Goal: Information Seeking & Learning: Find specific fact

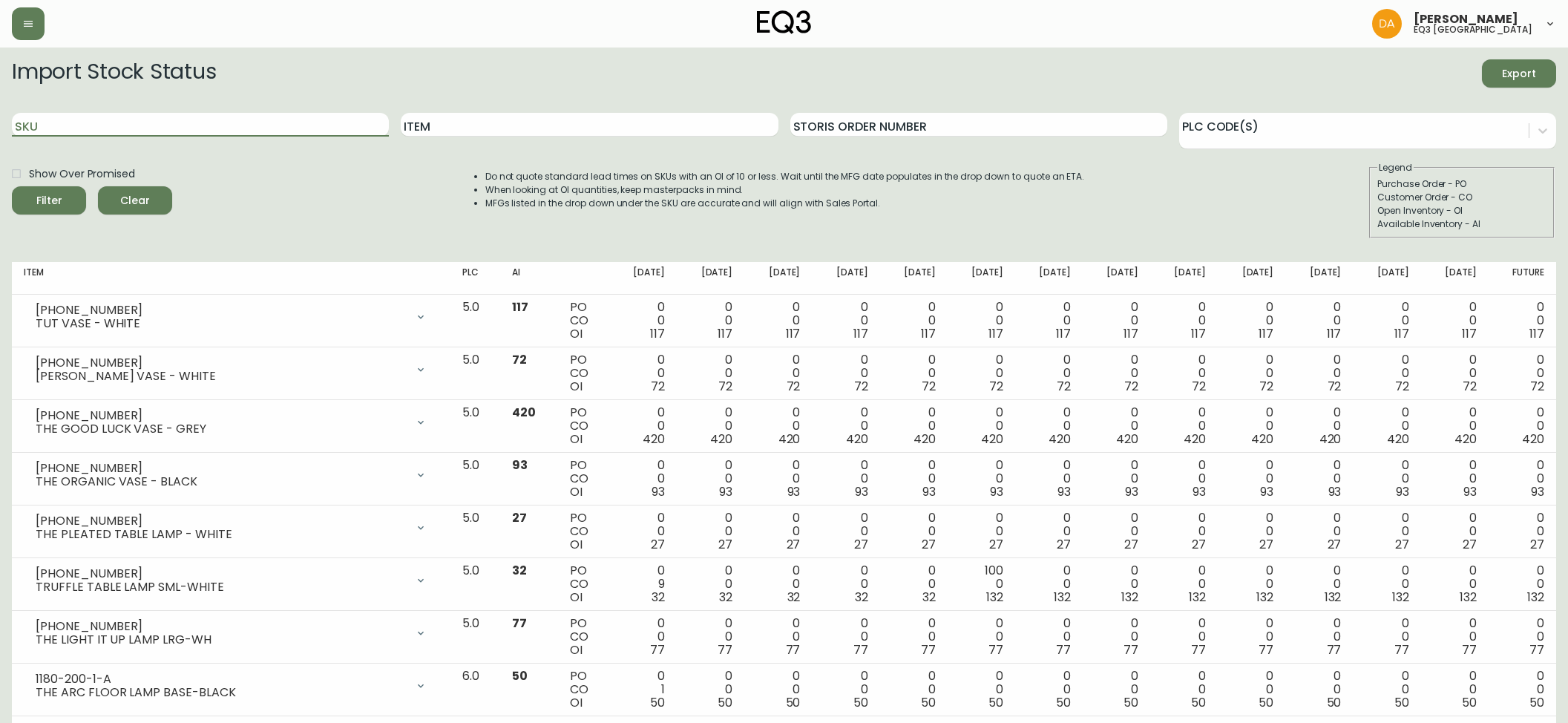
click at [300, 128] on input "SKU" at bounding box center [200, 125] width 377 height 24
click at [12, 187] on button "Filter" at bounding box center [49, 200] width 74 height 28
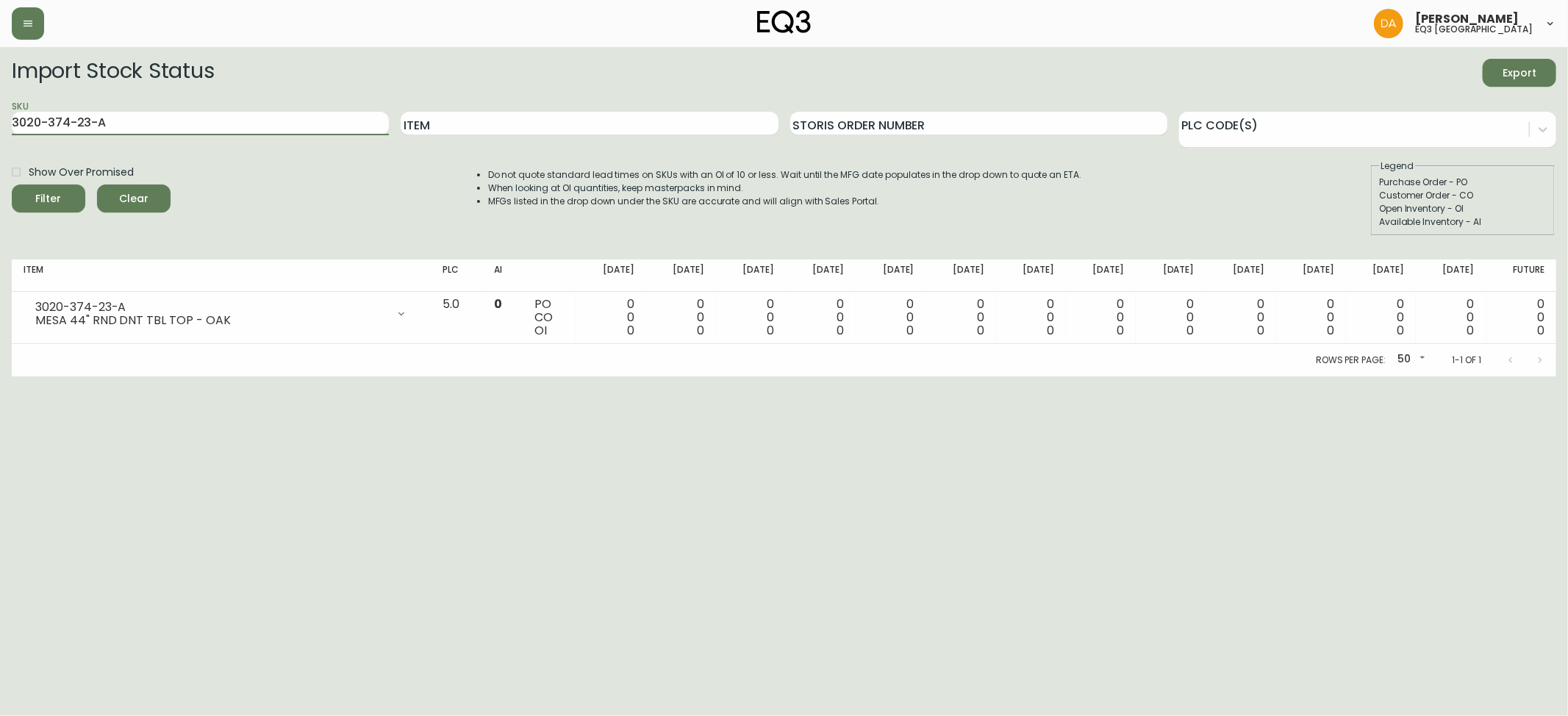
drag, startPoint x: 260, startPoint y: 119, endPoint x: 0, endPoint y: 115, distance: 260.0
click at [0, 115] on main "Import Stock Status Export SKU 3020-374-23-A Item Storis Order Number PLC Code(…" at bounding box center [784, 211] width 1568 height 329
paste input "3-4-B"
click at [12, 185] on button "Filter" at bounding box center [49, 198] width 73 height 28
drag, startPoint x: 245, startPoint y: 120, endPoint x: 0, endPoint y: 128, distance: 245.1
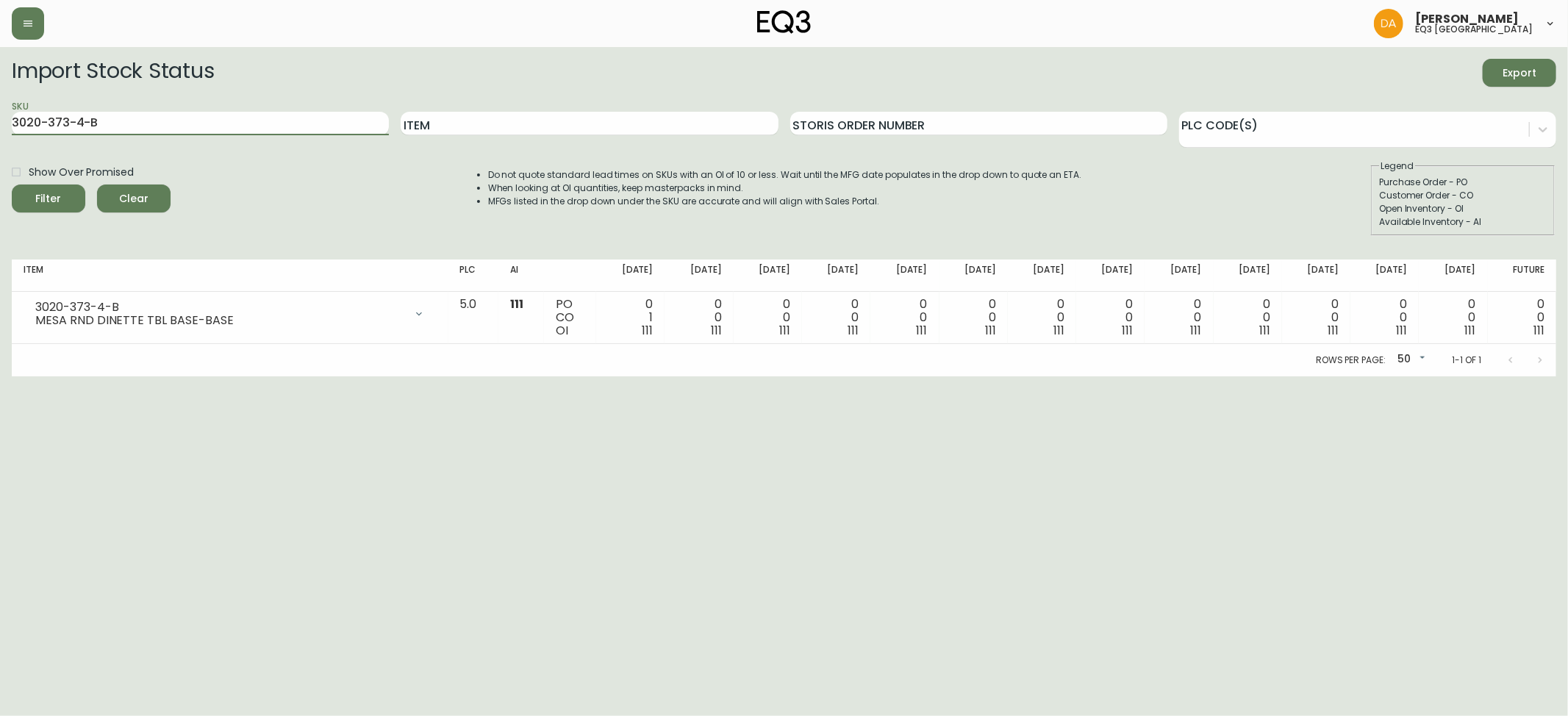
click at [0, 128] on main "Import Stock Status Export SKU 3020-373-4-B Item Storis Order Number PLC Code(s…" at bounding box center [784, 211] width 1568 height 329
paste input "[PHONE_NUMBER]"
click at [12, 185] on button "Filter" at bounding box center [49, 198] width 73 height 28
click at [261, 109] on div "SKU [PHONE_NUMBER]" at bounding box center [200, 123] width 377 height 48
click at [240, 119] on input "[PHONE_NUMBER]" at bounding box center [200, 123] width 377 height 24
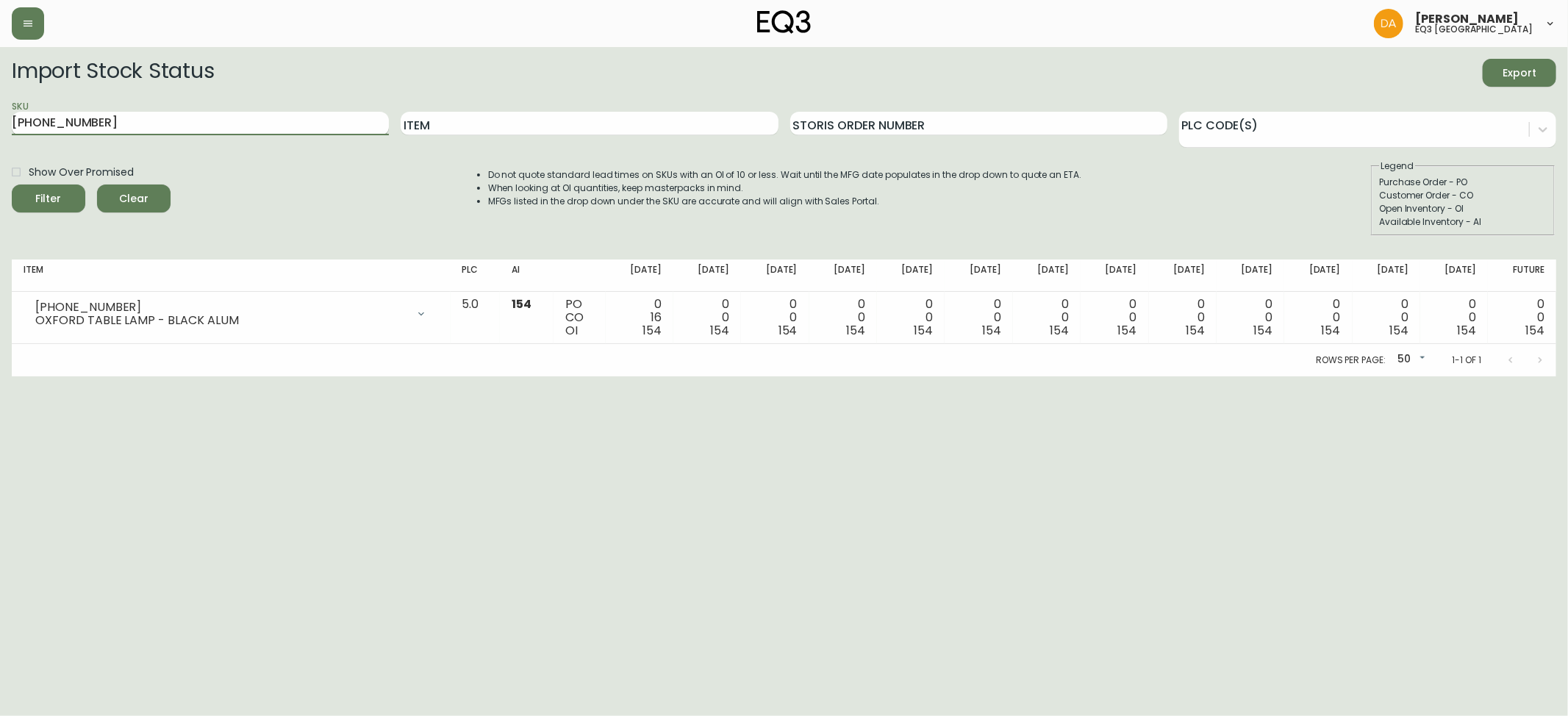
click at [240, 119] on input "[PHONE_NUMBER]" at bounding box center [200, 123] width 377 height 24
paste input "[PHONE_NUMBER]"
click at [12, 185] on button "Filter" at bounding box center [49, 198] width 73 height 28
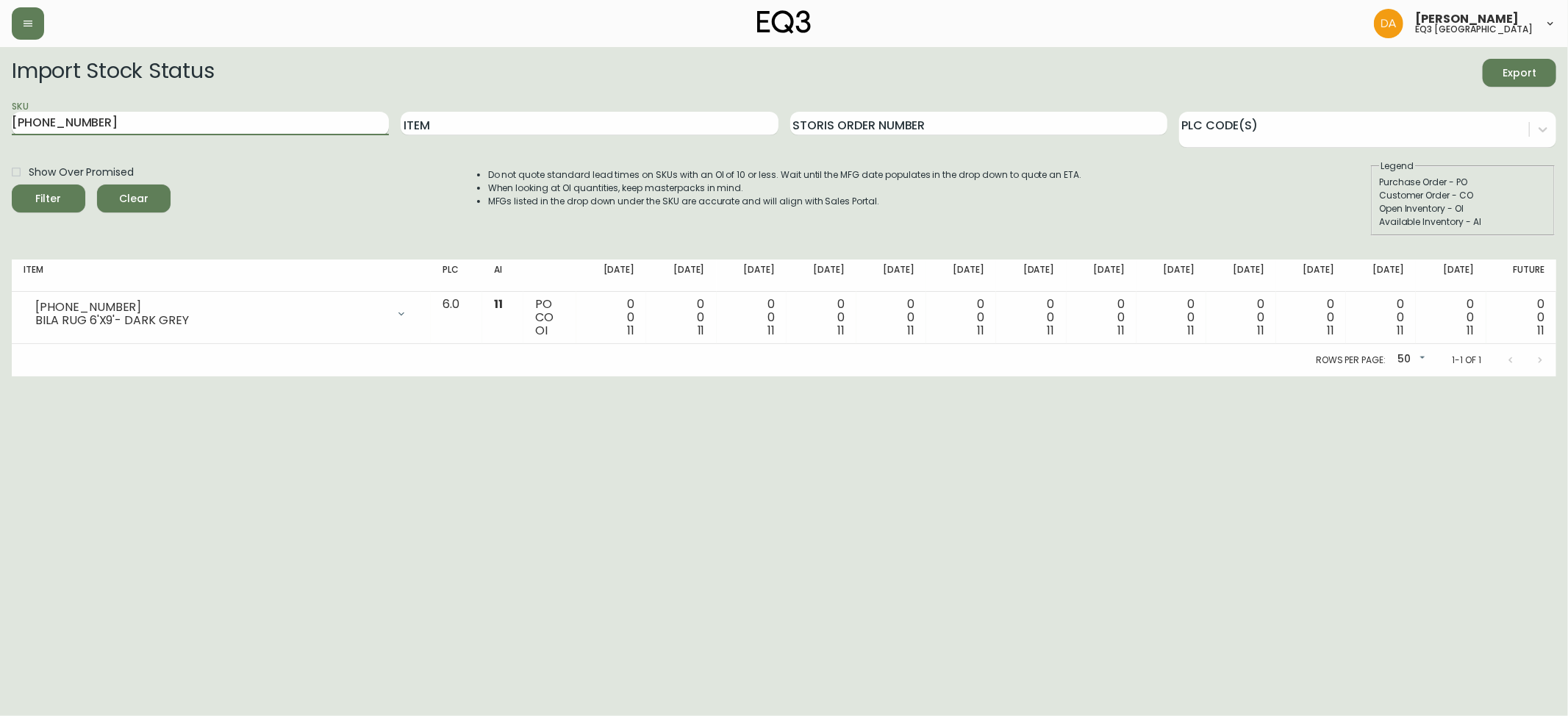
click at [219, 123] on input "[PHONE_NUMBER]" at bounding box center [200, 123] width 377 height 24
paste input "80-276-1"
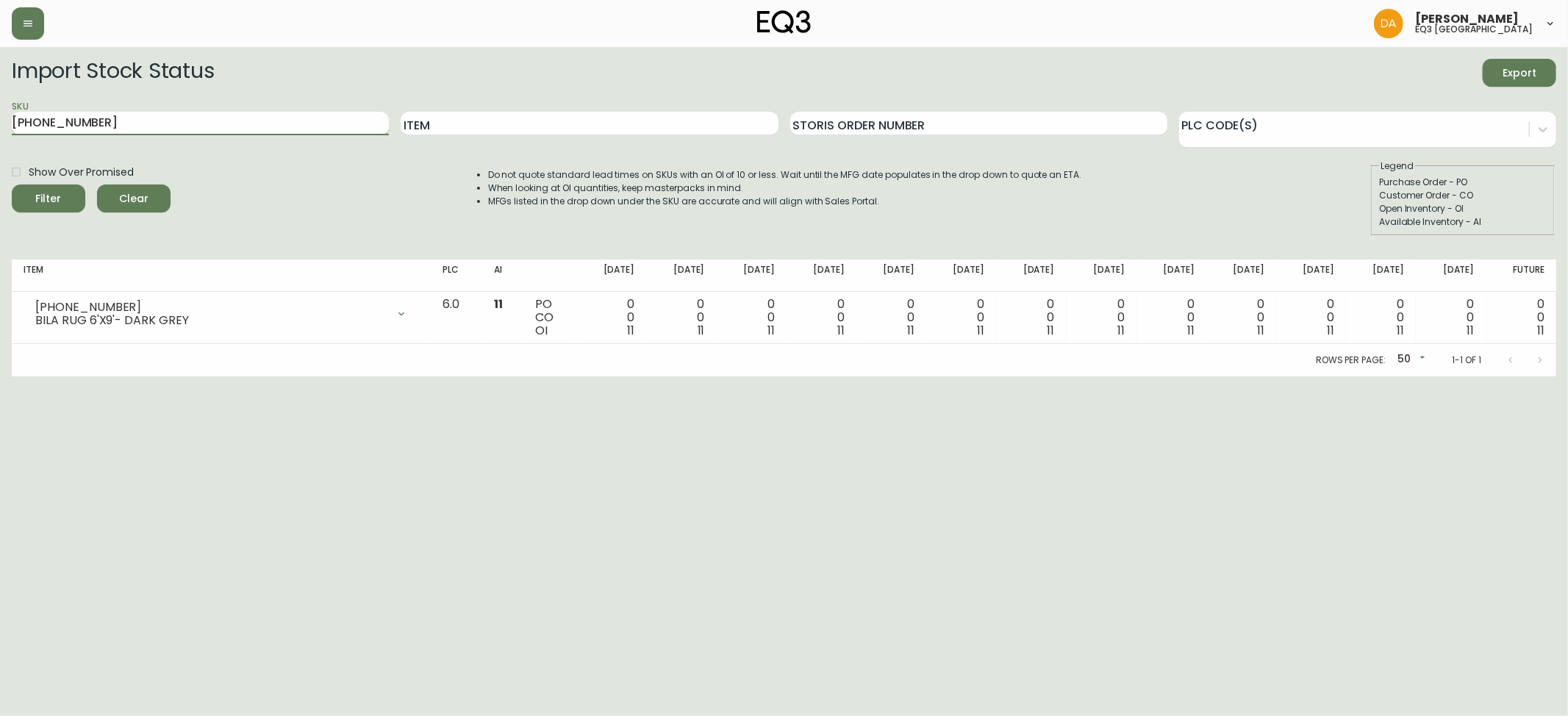
type input "[PHONE_NUMBER]"
click at [12, 185] on button "Filter" at bounding box center [49, 198] width 73 height 28
drag, startPoint x: 222, startPoint y: 115, endPoint x: 0, endPoint y: 136, distance: 223.0
click at [0, 136] on main "Import Stock Status Export SKU [PHONE_NUMBER] Item Storis Order Number PLC Code…" at bounding box center [784, 211] width 1568 height 329
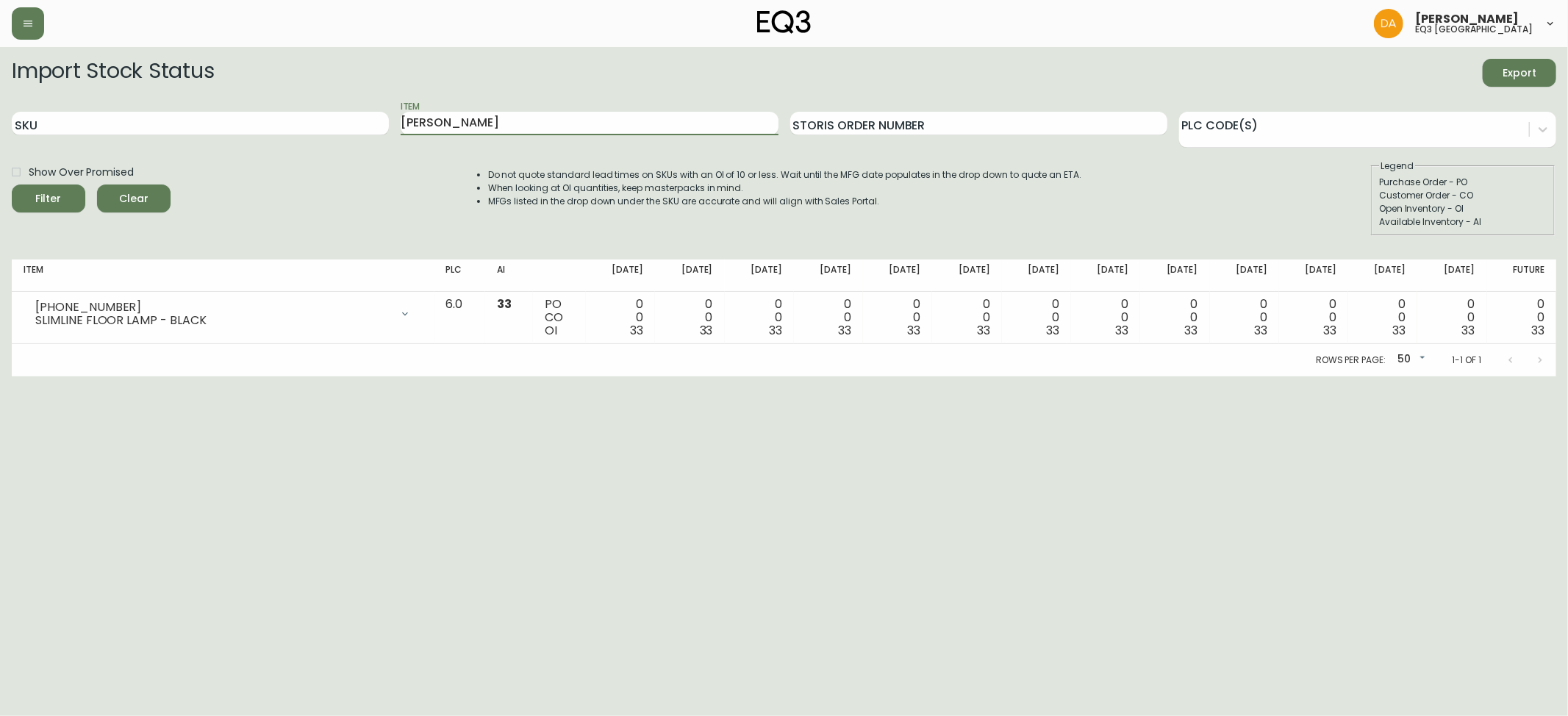
type input "[PERSON_NAME]"
click at [12, 185] on button "Filter" at bounding box center [49, 198] width 73 height 28
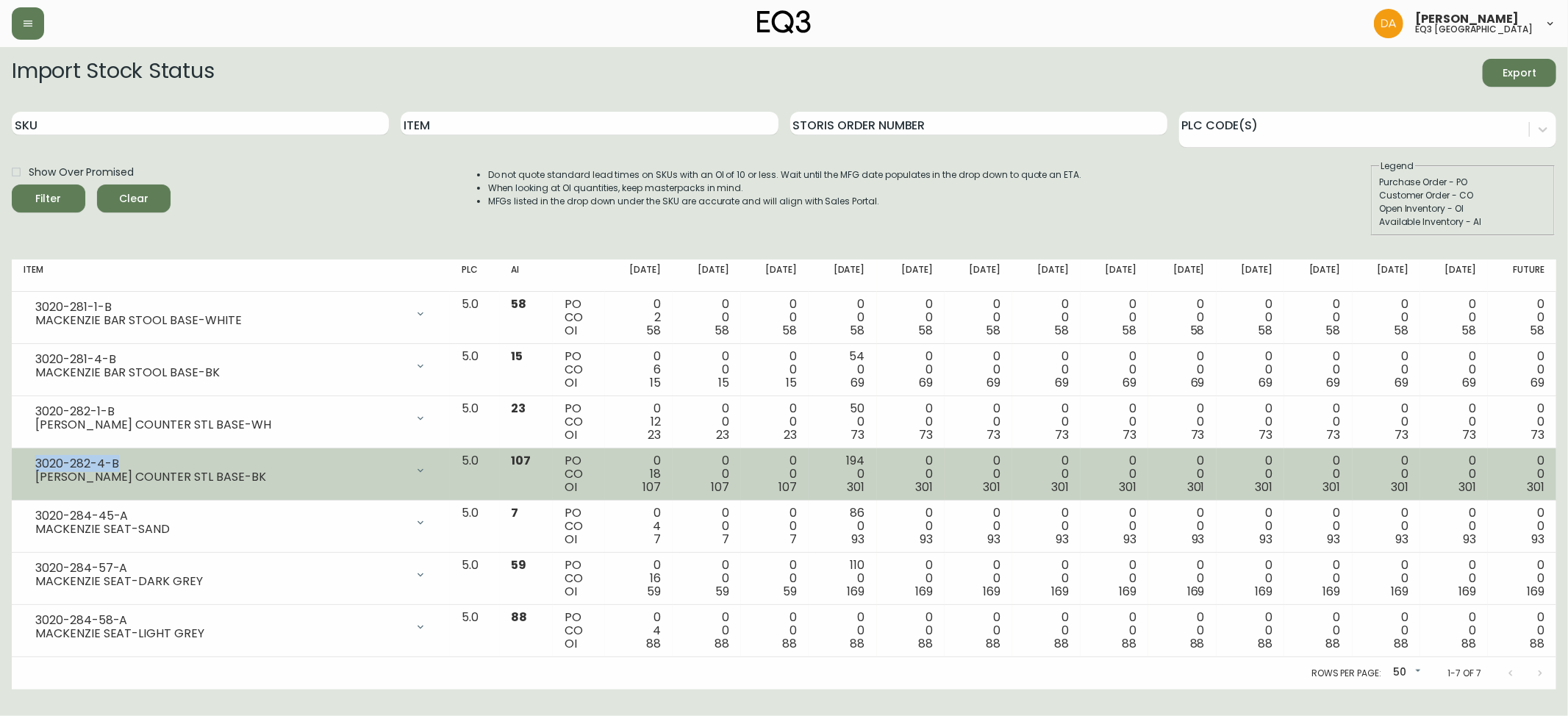
drag, startPoint x: 119, startPoint y: 460, endPoint x: 33, endPoint y: 451, distance: 86.5
click at [33, 451] on td "3020-282-4-B MACKENZIE COUNTER STL BASE-BK Opening Balance 125 ( [DATE] ) Custo…" at bounding box center [231, 475] width 438 height 53
copy div "3020-282-4-B"
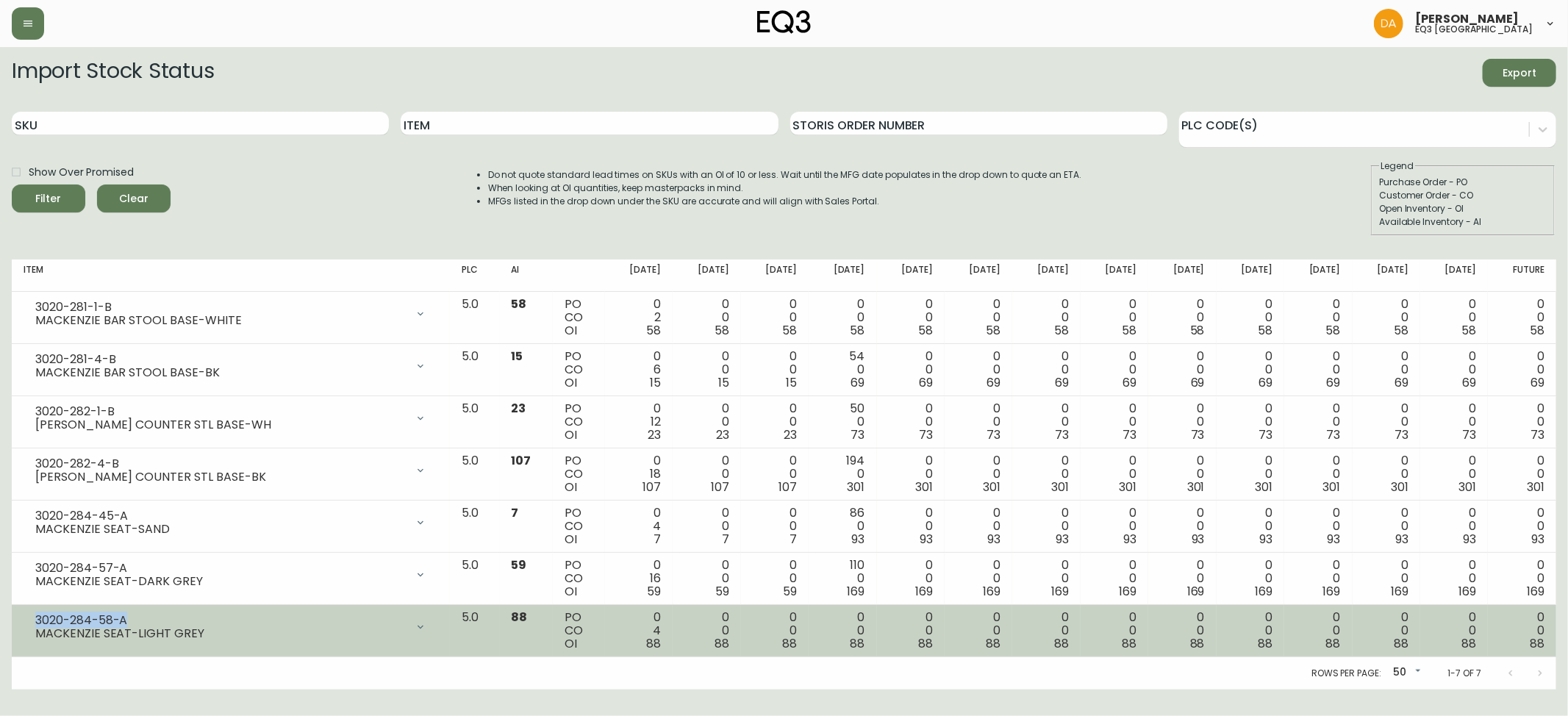
drag, startPoint x: 130, startPoint y: 615, endPoint x: 35, endPoint y: 614, distance: 95.0
click at [35, 614] on div "3020-284-58-A" at bounding box center [220, 620] width 370 height 14
copy div "3020-284-58-A"
